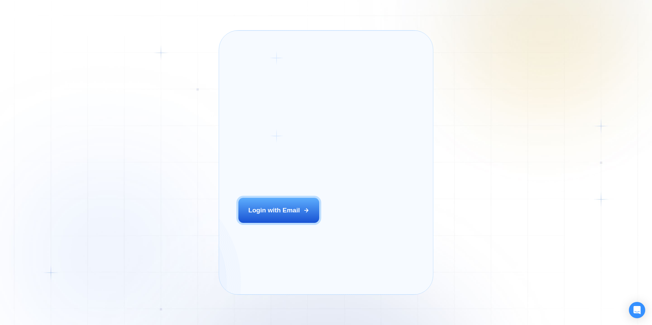
click at [319, 224] on div "Login ‍ Welcome to GigRadar. AI Business Manager for Agencies Login with Email" at bounding box center [290, 162] width 122 height 245
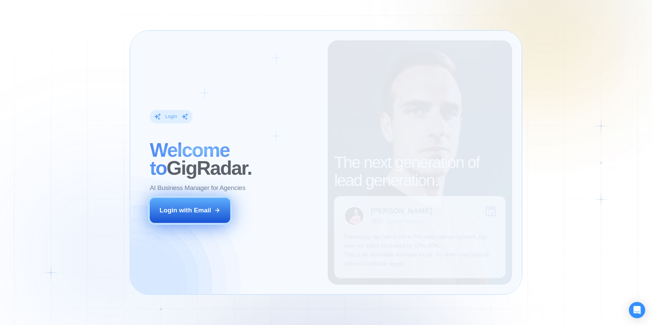
click at [196, 206] on div "Login with Email" at bounding box center [186, 210] width 52 height 9
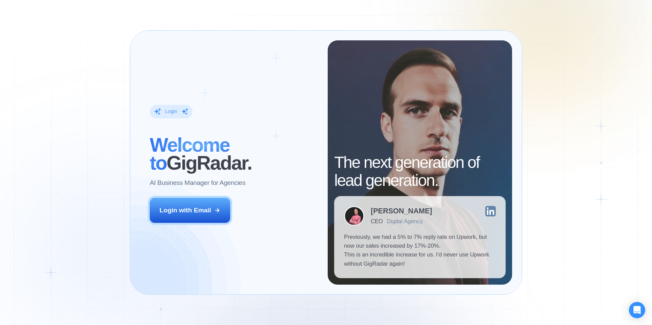
click at [164, 226] on div "Login ‍ Welcome to GigRadar. AI Business Manager for Agencies Login with Email" at bounding box center [234, 162] width 188 height 245
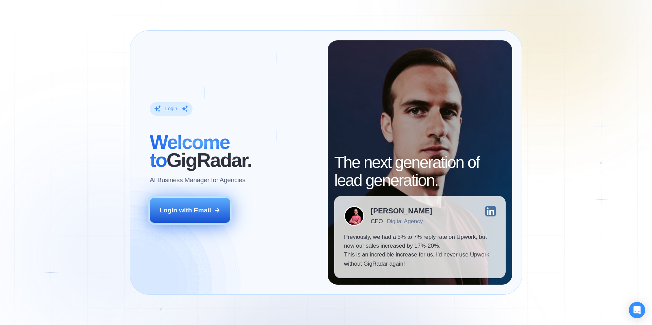
click at [181, 213] on div "Login with Email" at bounding box center [186, 210] width 52 height 9
